Goal: Find specific page/section: Find specific page/section

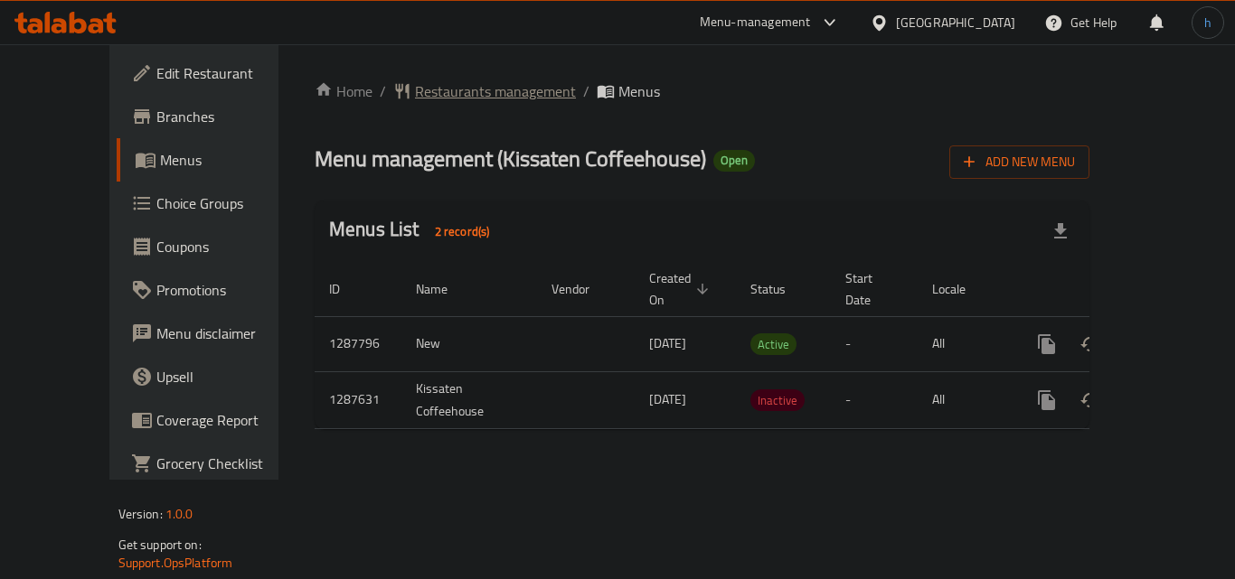
click at [415, 96] on span "Restaurants management" at bounding box center [495, 91] width 161 height 22
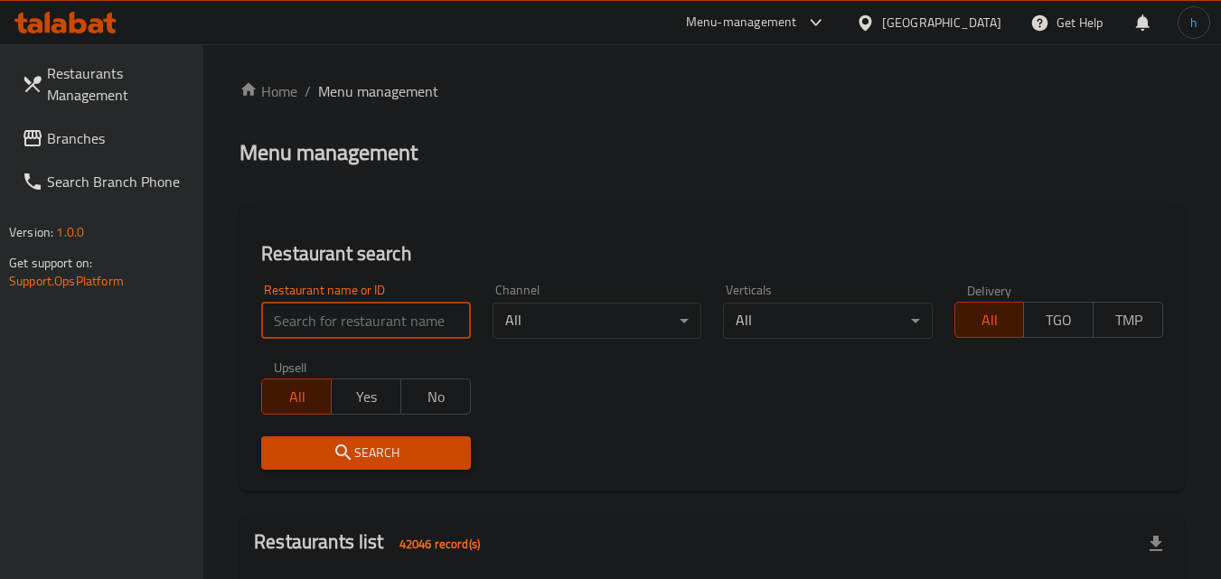
click at [383, 306] on input "search" at bounding box center [365, 321] width 209 height 36
paste input "696707"
type input "696707"
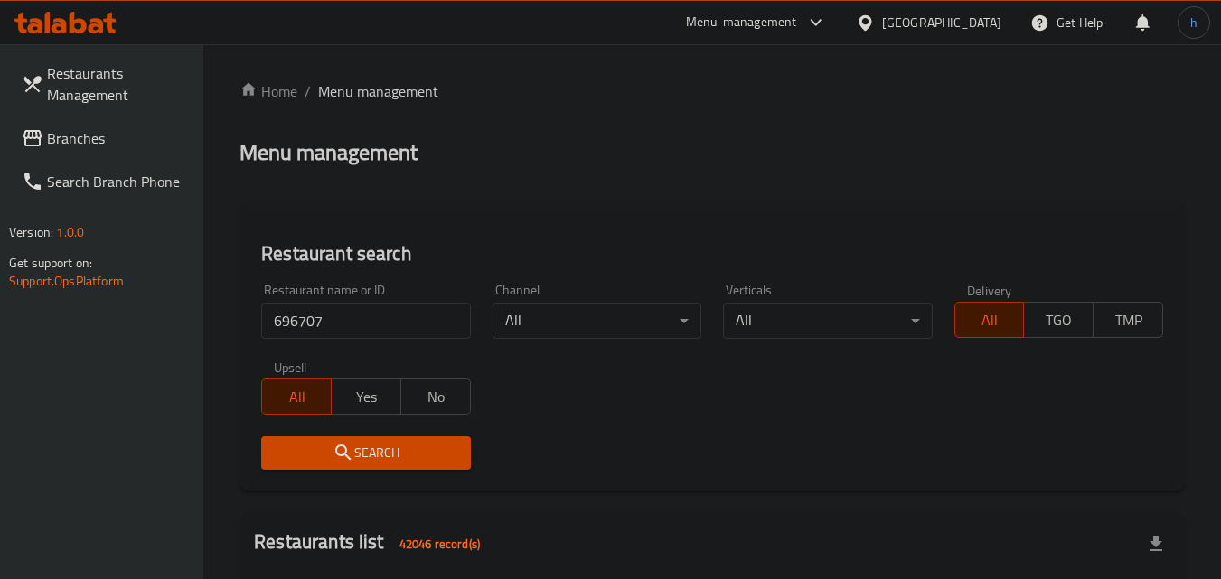
click at [382, 447] on span "Search" at bounding box center [366, 453] width 180 height 23
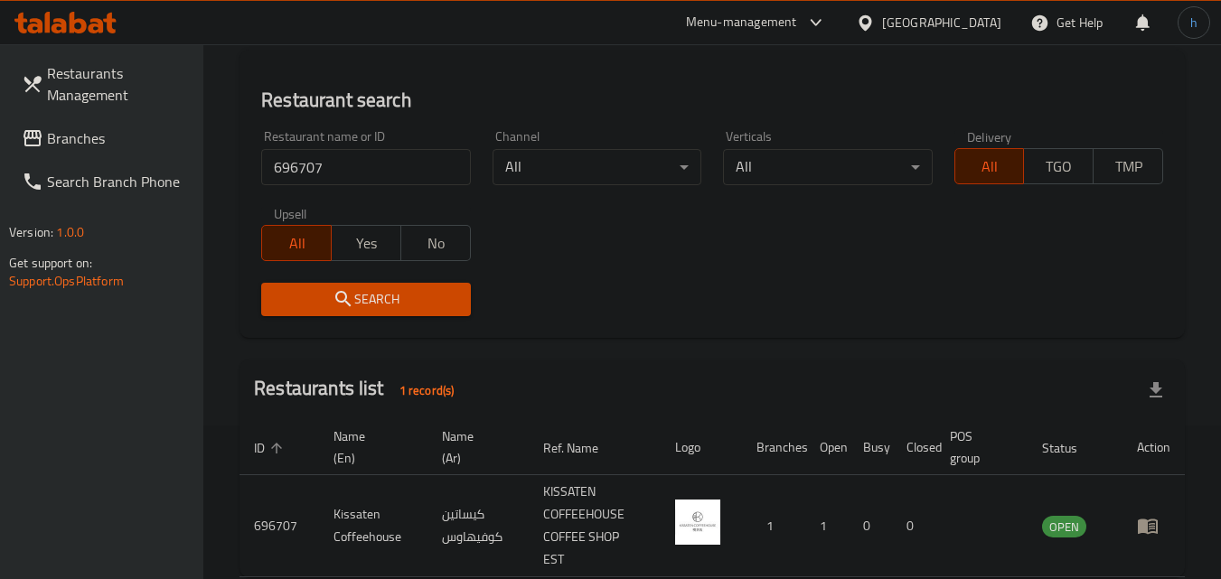
scroll to position [181, 0]
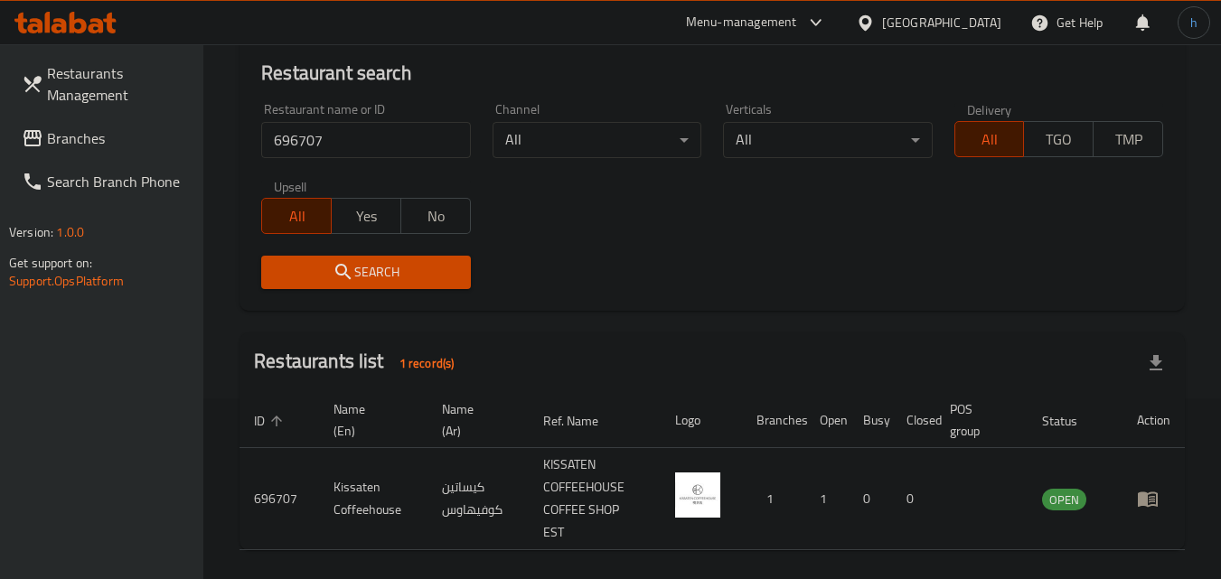
click at [92, 139] on span "Branches" at bounding box center [118, 138] width 143 height 22
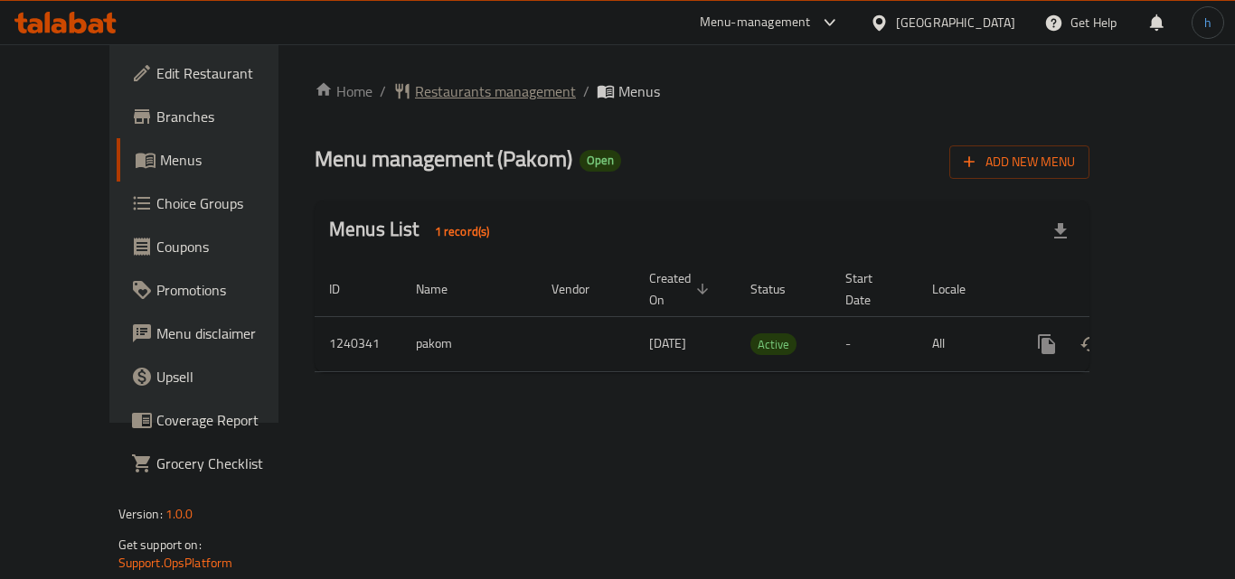
click at [415, 85] on span "Restaurants management" at bounding box center [495, 91] width 161 height 22
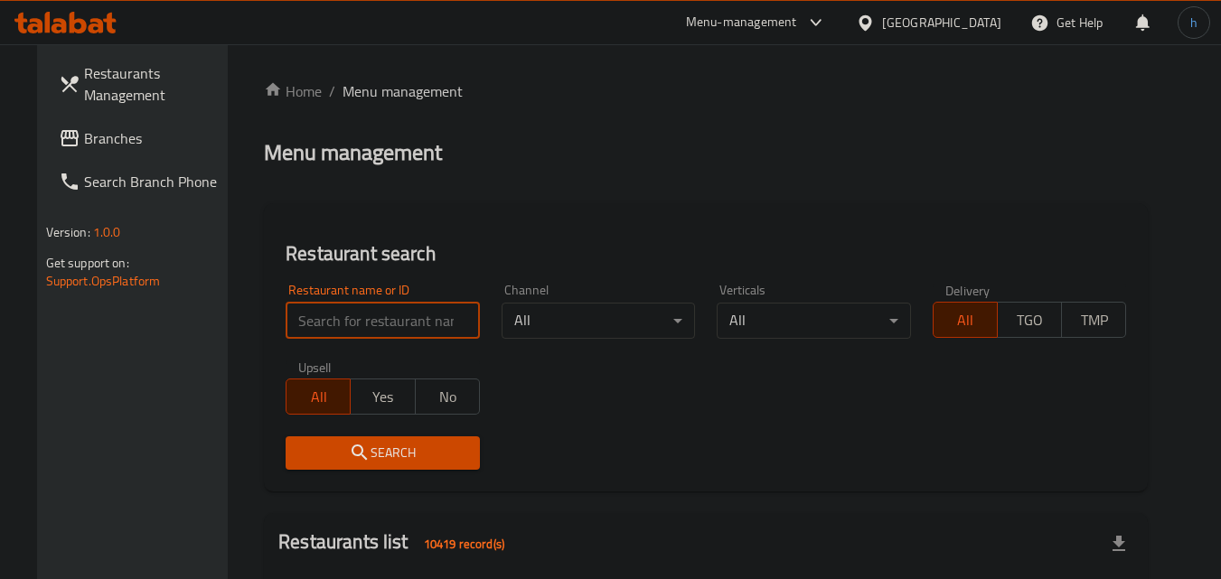
click at [320, 325] on input "search" at bounding box center [383, 321] width 194 height 36
paste input "680210"
type input "680210"
click at [353, 457] on icon "submit" at bounding box center [360, 453] width 22 height 22
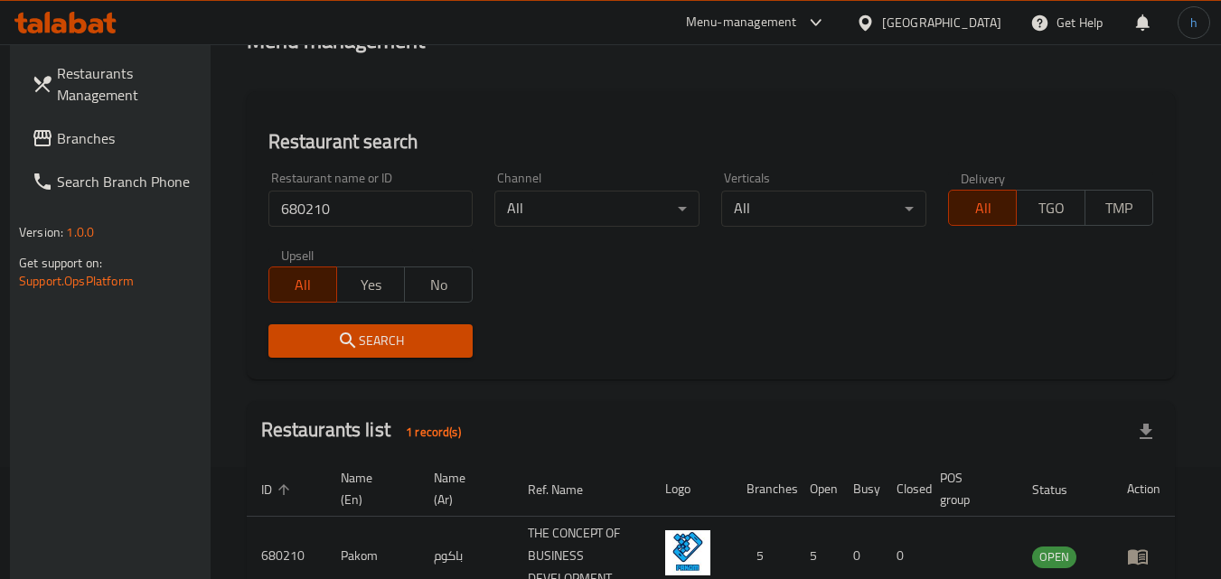
scroll to position [227, 0]
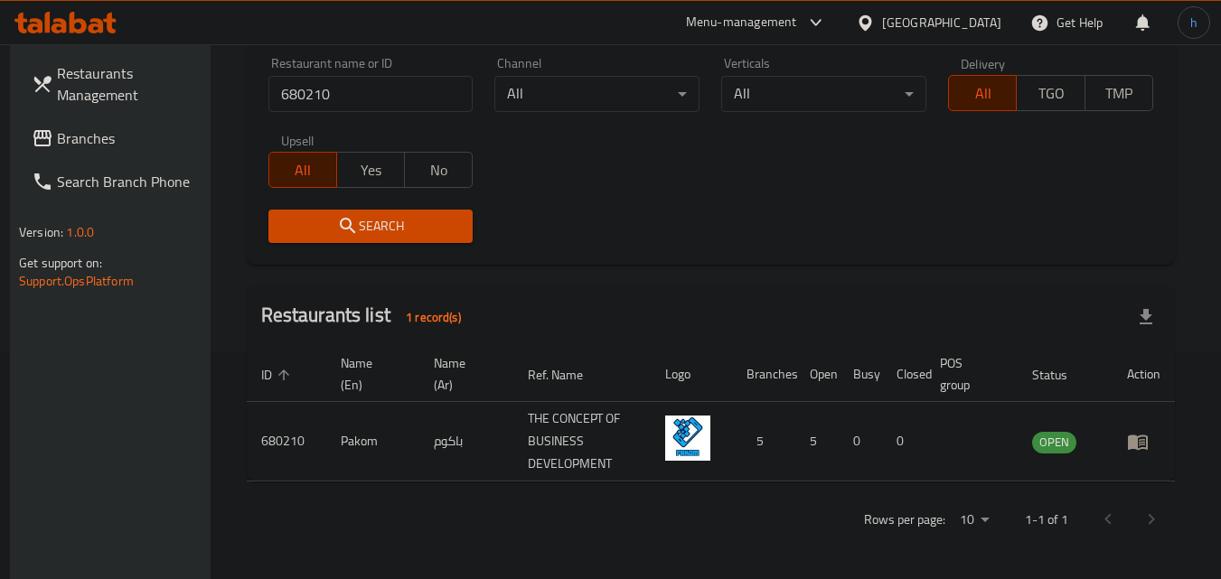
click at [977, 29] on div "Oman" at bounding box center [941, 23] width 119 height 20
click at [59, 127] on span "Branches" at bounding box center [128, 138] width 143 height 22
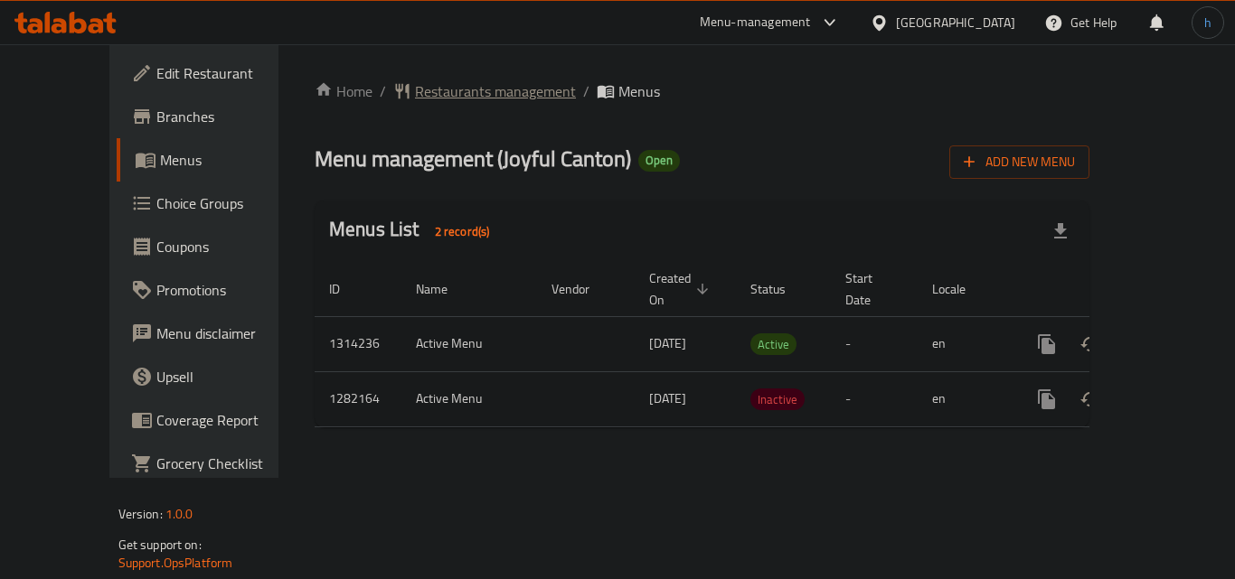
click at [429, 88] on span "Restaurants management" at bounding box center [495, 91] width 161 height 22
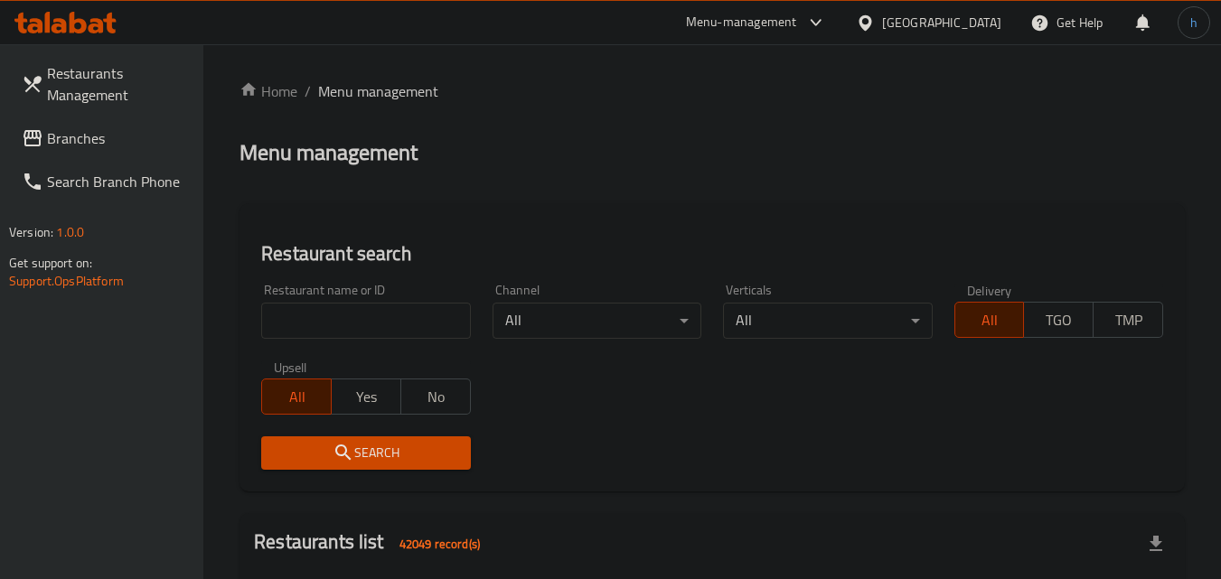
click at [380, 320] on input "search" at bounding box center [365, 321] width 209 height 36
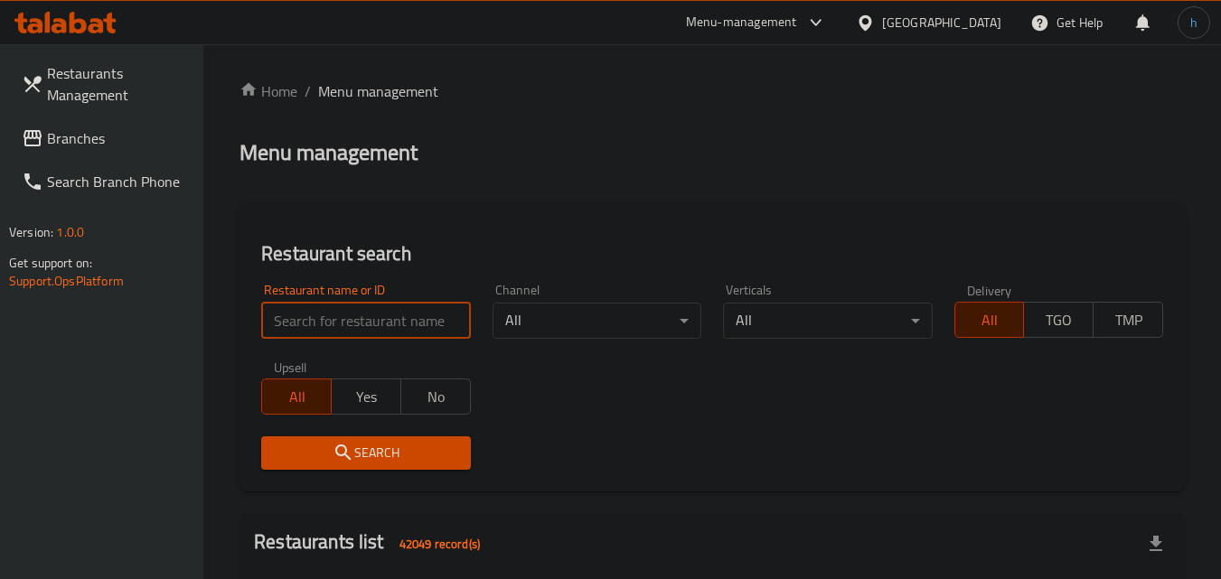
paste input "694698"
type input "694698"
click at [349, 462] on icon "submit" at bounding box center [344, 453] width 22 height 22
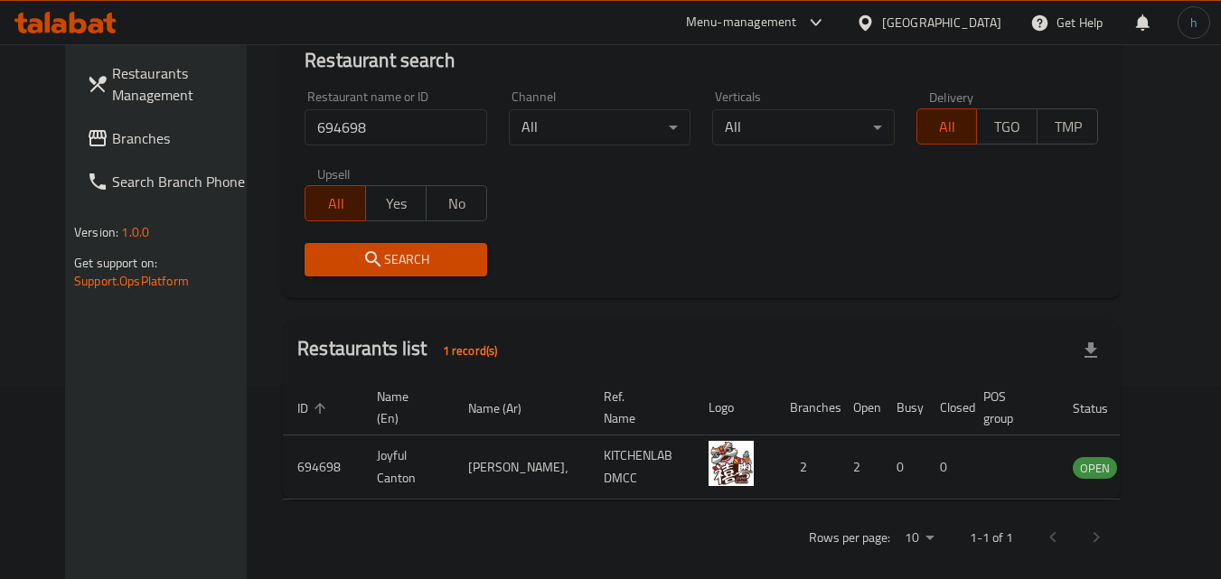
scroll to position [212, 0]
